Goal: Task Accomplishment & Management: Manage account settings

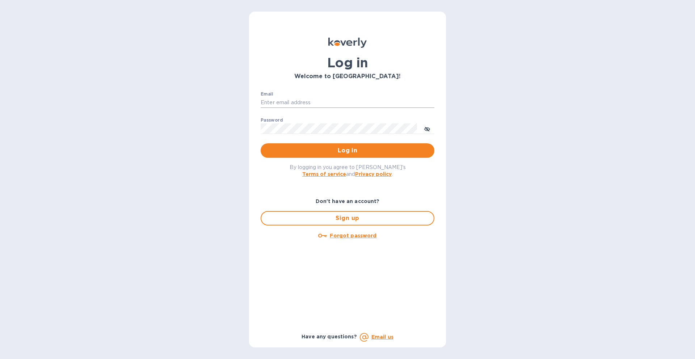
click at [299, 100] on input "Email" at bounding box center [348, 102] width 174 height 11
type input "[EMAIL_ADDRESS][DOMAIN_NAME]"
click at [330, 149] on span "Log in" at bounding box center [347, 150] width 162 height 9
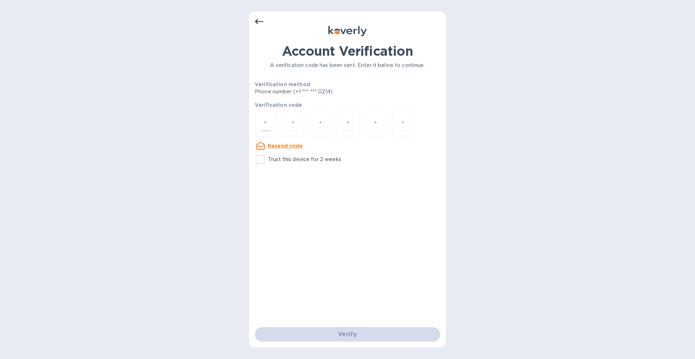
click at [258, 129] on div at bounding box center [266, 124] width 22 height 26
type input "4"
type input "5"
type input "8"
type input "3"
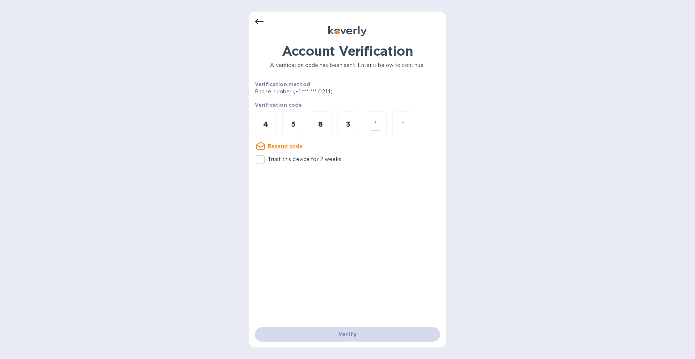
type input "9"
type input "7"
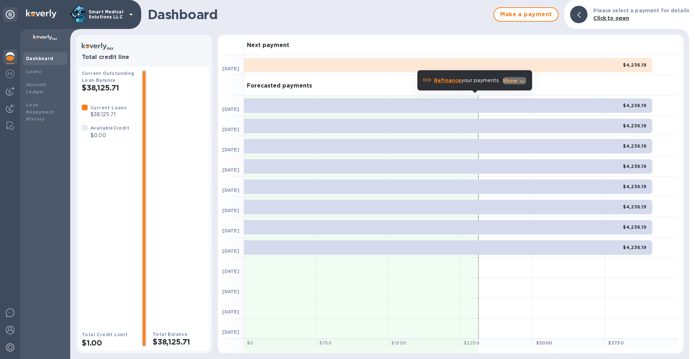
click at [509, 82] on p "Show" at bounding box center [510, 80] width 15 height 7
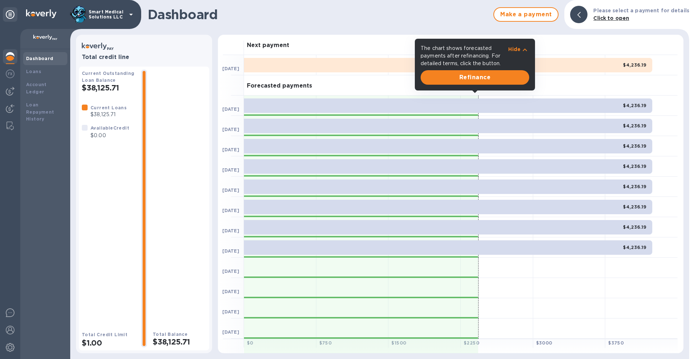
drag, startPoint x: 559, startPoint y: 41, endPoint x: 554, endPoint y: 43, distance: 5.7
click at [554, 43] on div "Next payment" at bounding box center [460, 45] width 433 height 20
click at [439, 18] on h1 "Dashboard" at bounding box center [319, 14] width 342 height 15
